Goal: Transaction & Acquisition: Purchase product/service

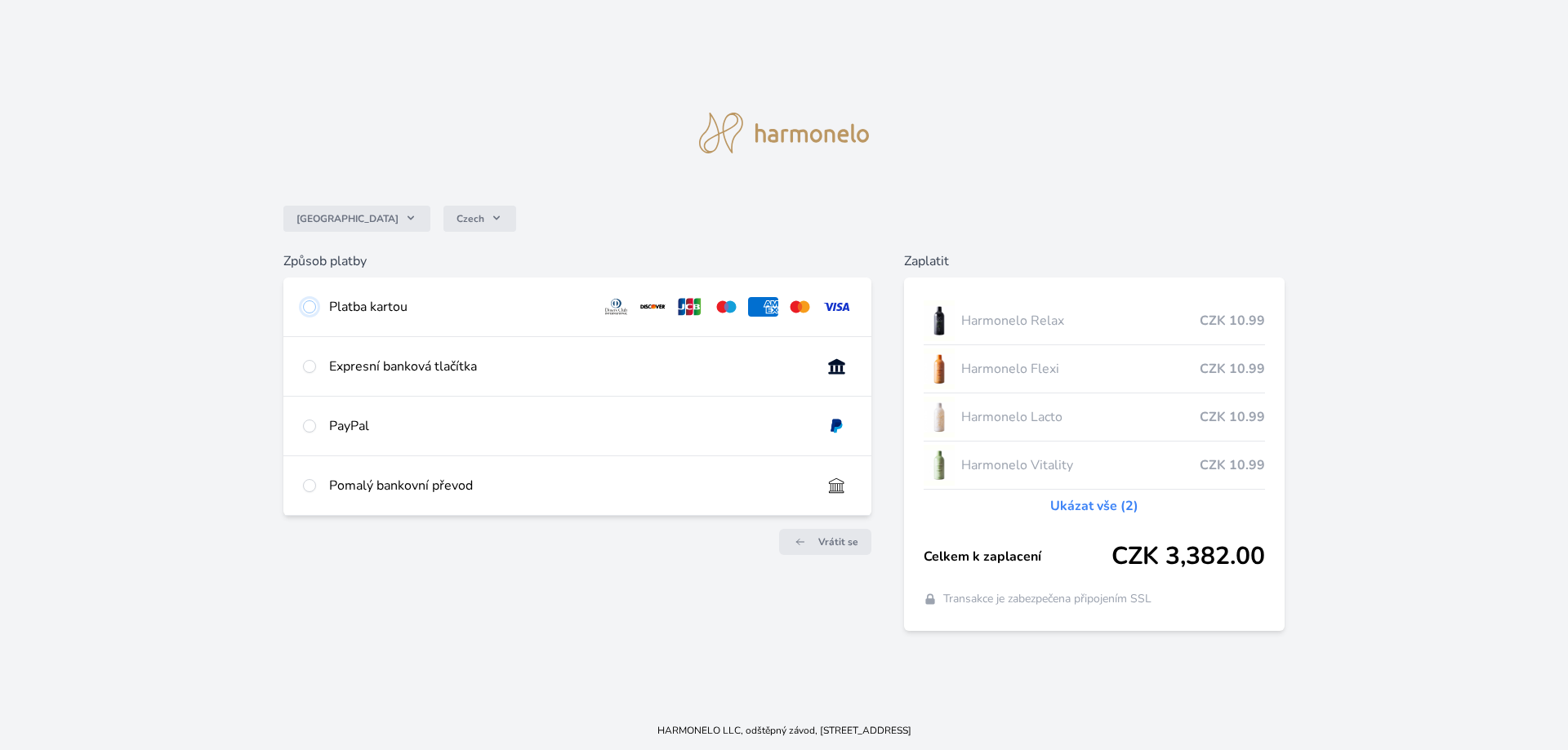
click at [308, 305] on input "radio" at bounding box center [309, 307] width 13 height 13
radio input "true"
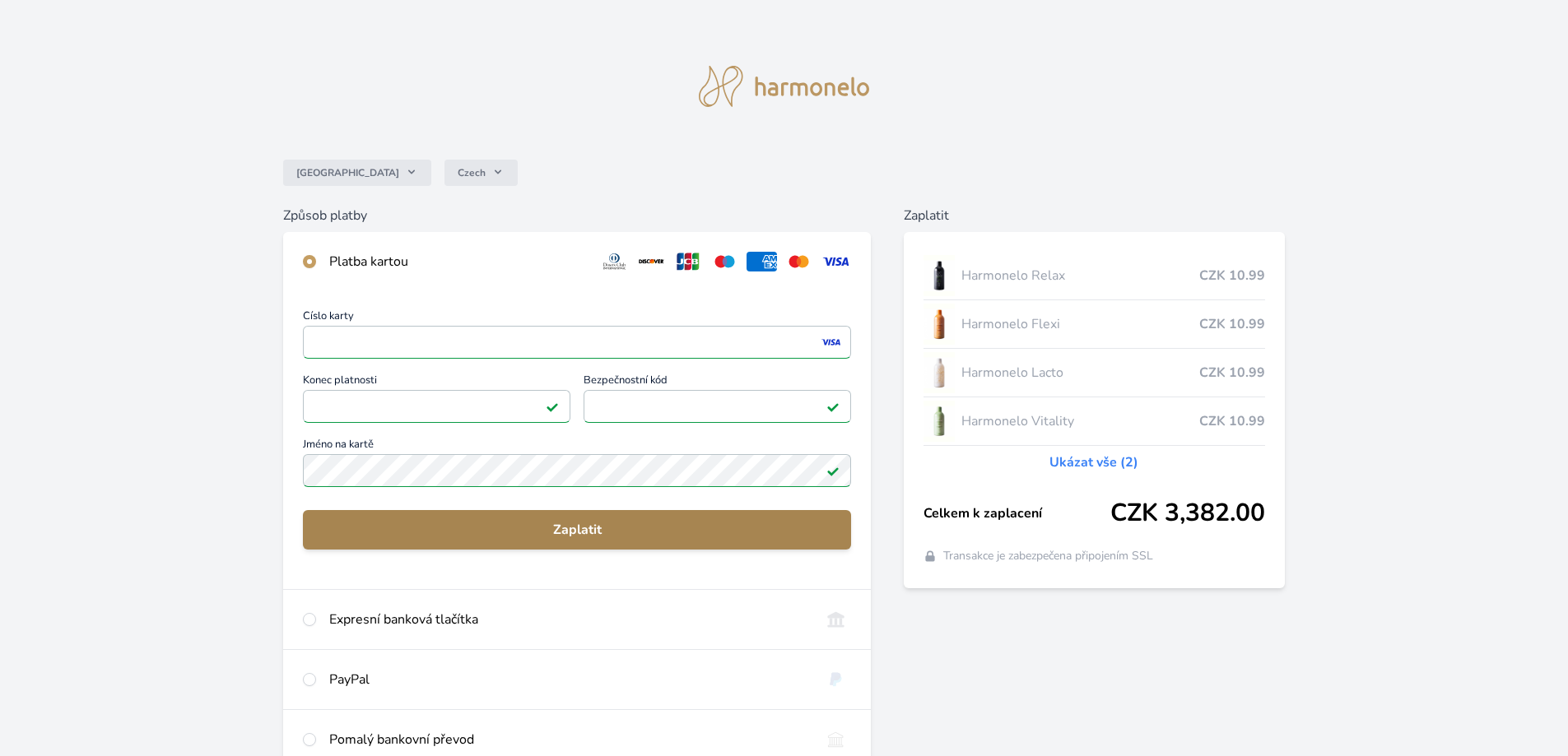
click at [599, 533] on span "Zaplatit" at bounding box center [577, 530] width 521 height 19
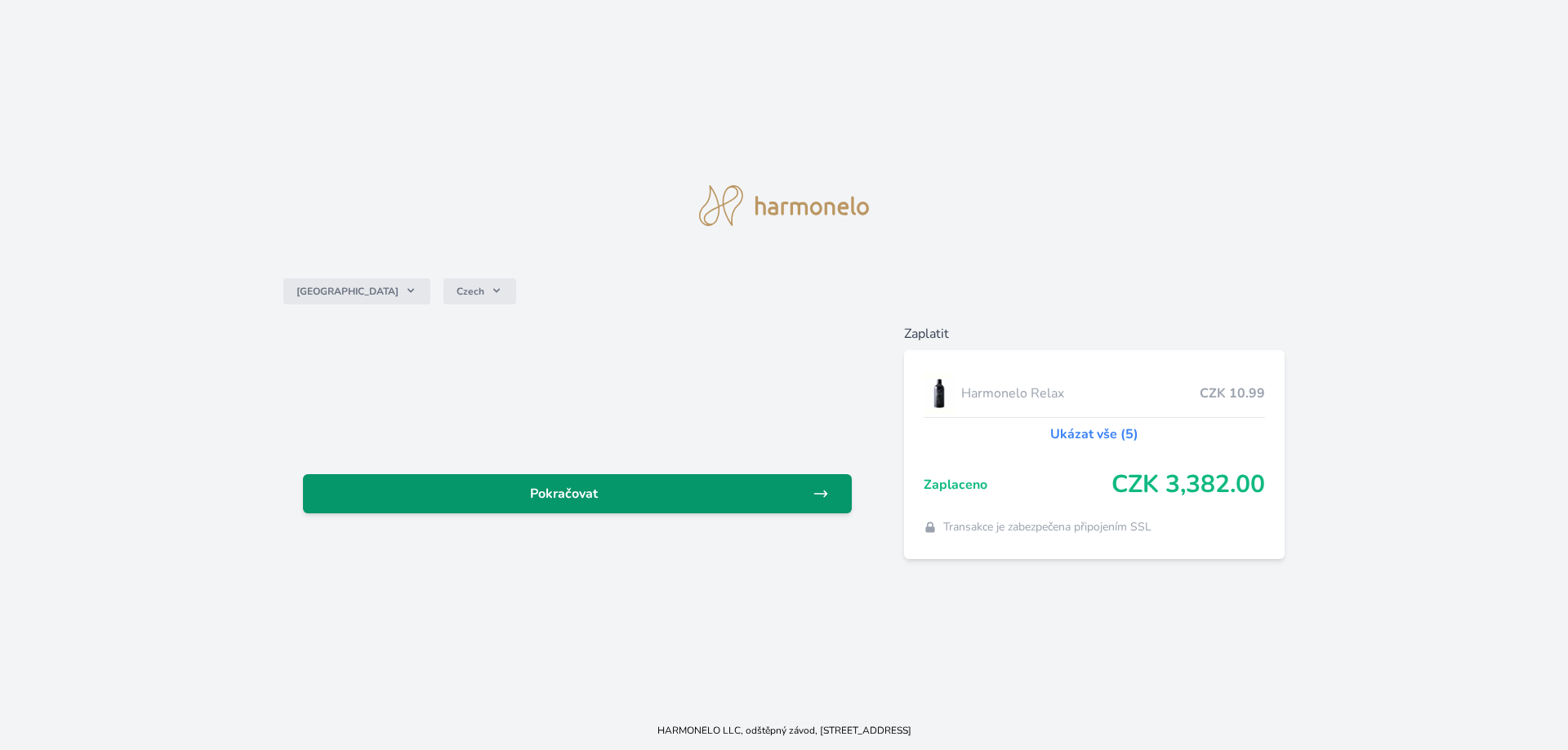
click at [574, 490] on span "Pokračovat" at bounding box center [564, 494] width 497 height 19
